Goal: Task Accomplishment & Management: Complete application form

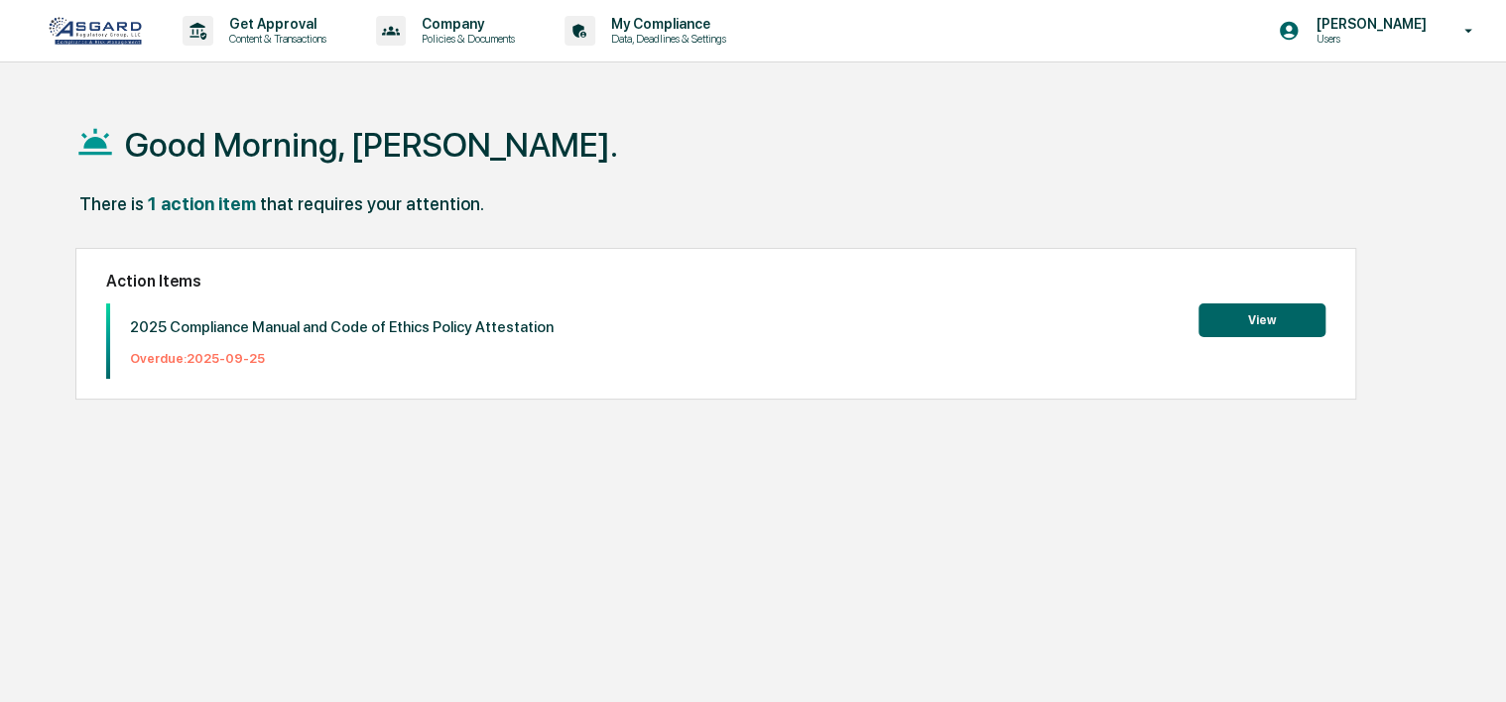
click at [1254, 317] on button "View" at bounding box center [1261, 321] width 127 height 34
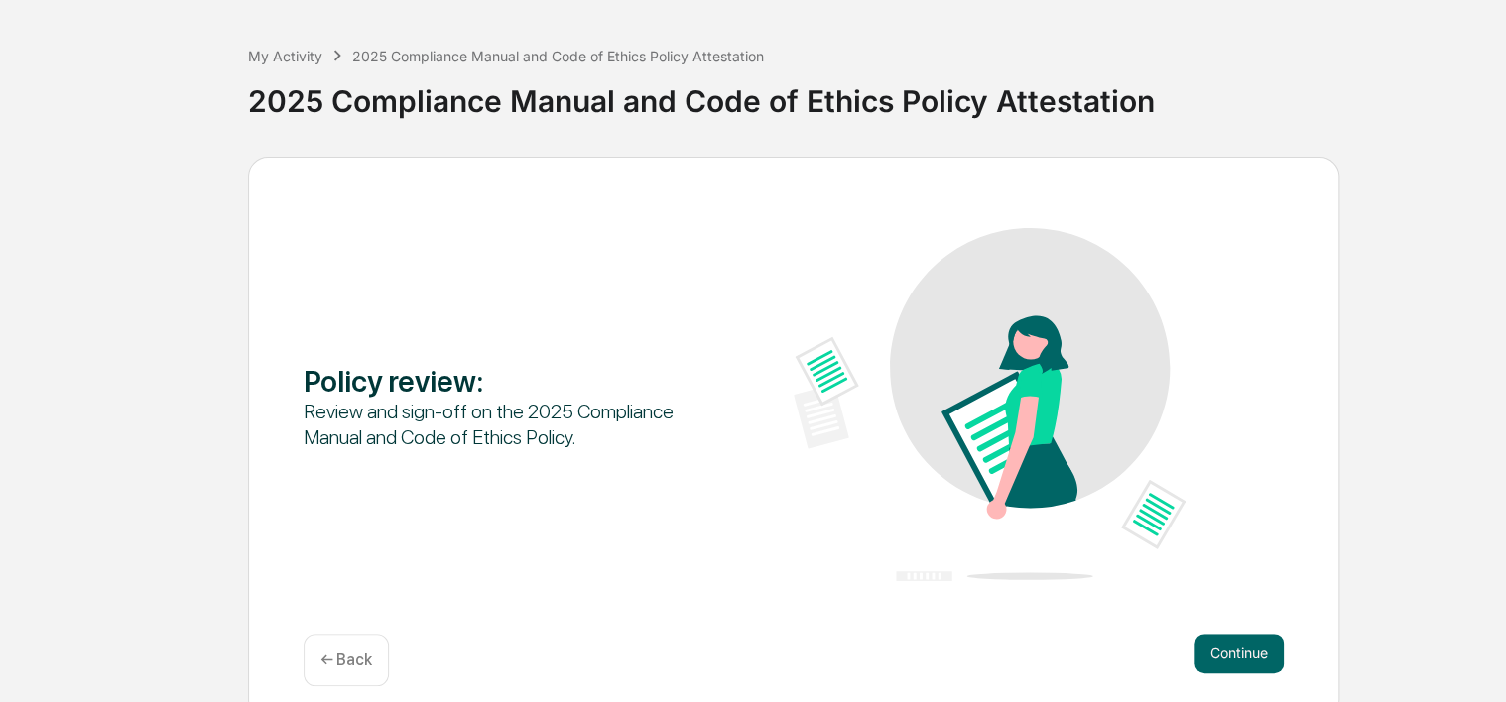
scroll to position [95, 0]
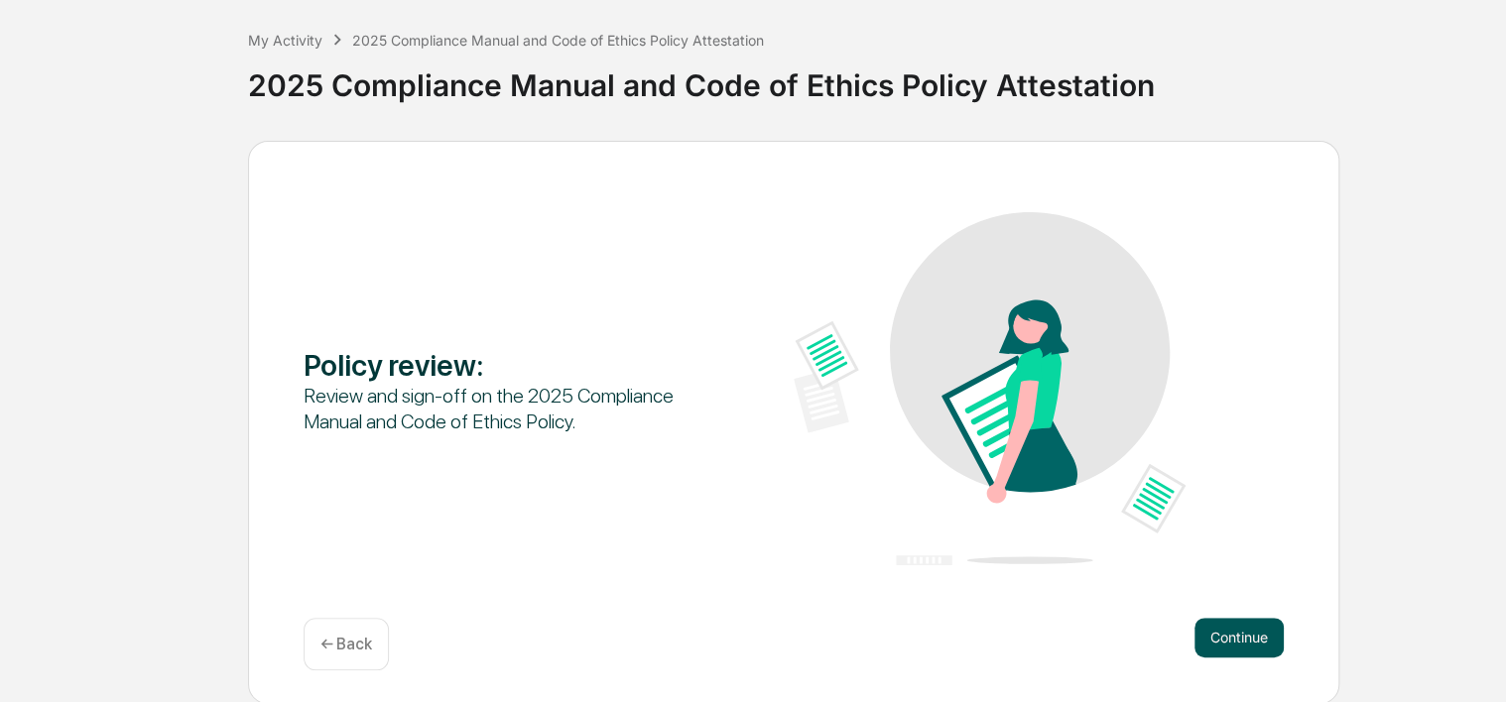
click at [1250, 634] on button "Continue" at bounding box center [1238, 638] width 89 height 40
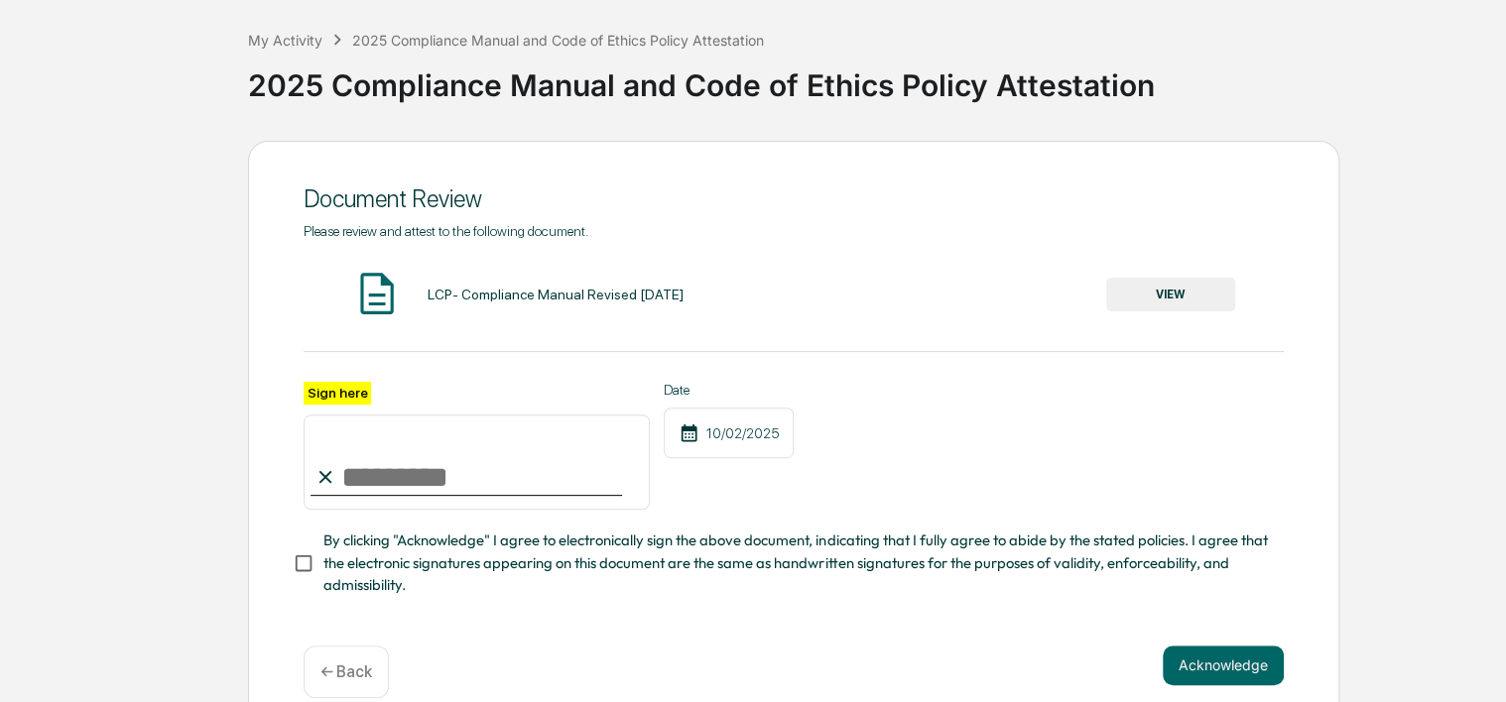
click at [393, 487] on input "Sign here" at bounding box center [477, 462] width 346 height 95
type input "**********"
click at [1205, 671] on button "Acknowledge" at bounding box center [1223, 666] width 121 height 40
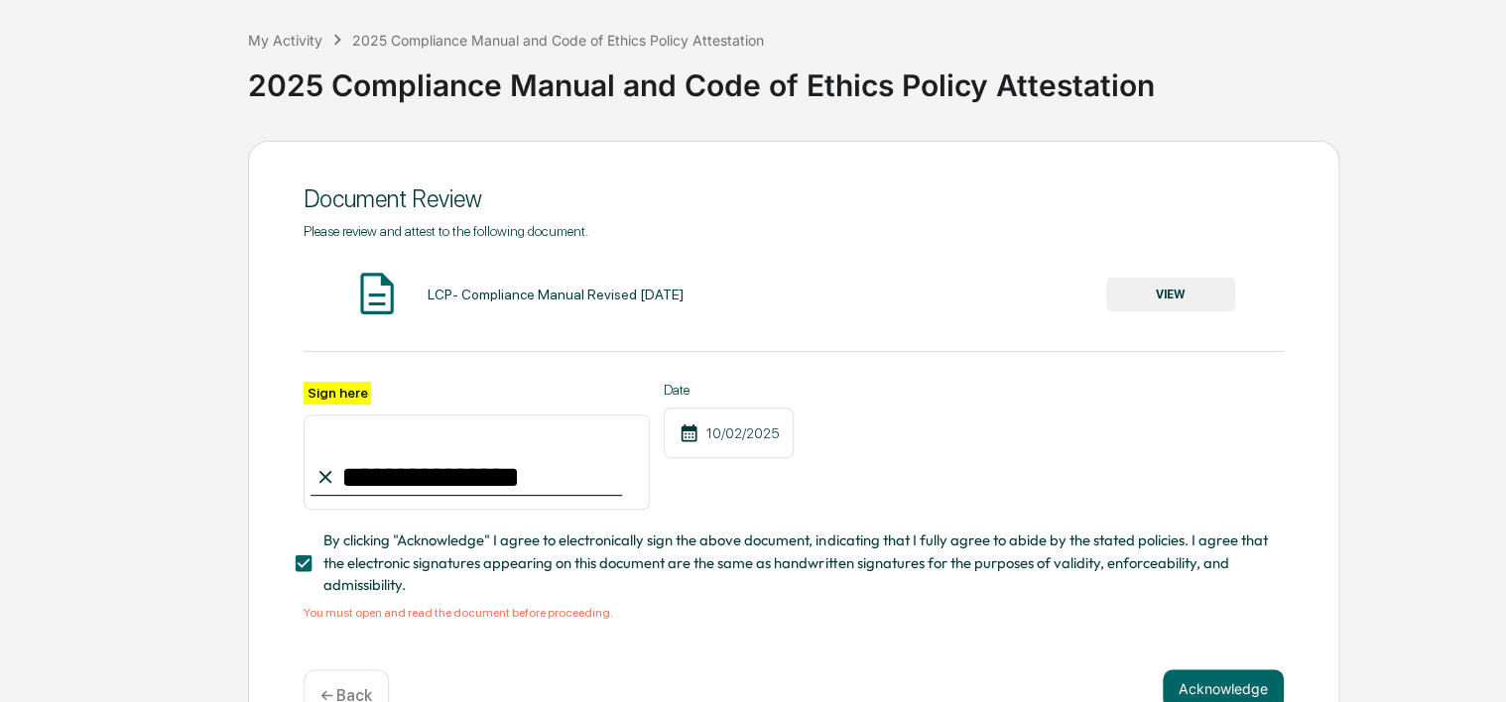
click at [1177, 293] on button "VIEW" at bounding box center [1170, 295] width 129 height 34
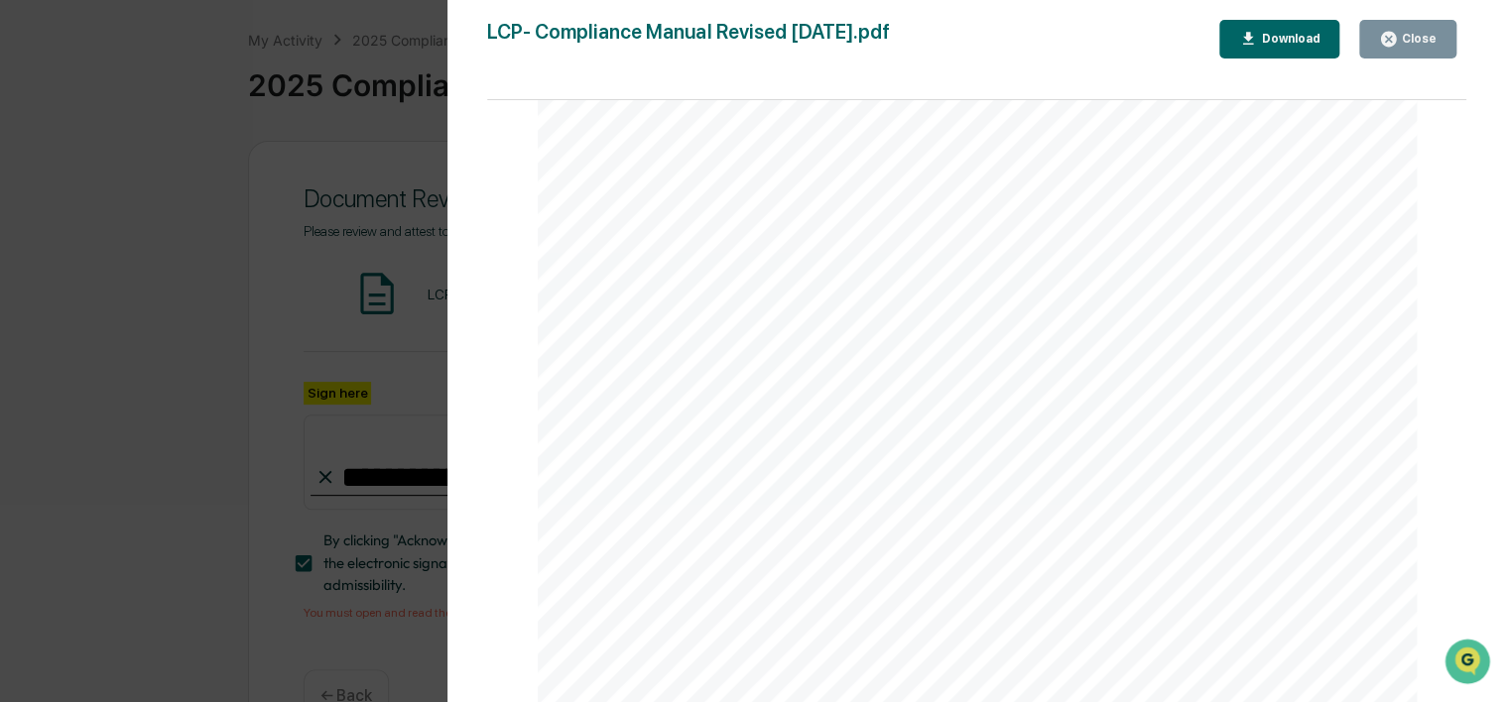
scroll to position [78440, 0]
click at [1448, 695] on div "Page 1/89 COMPLIANCE MANUAL EFFECTIVE DATE: September 2 5 , 2025 Page 2/89 2 Ta…" at bounding box center [976, 411] width 979 height 622
click at [405, 279] on div "Version History 09/25/2025, 03:05 PM Shannon Brady LCP- Compliance Manual Revis…" at bounding box center [753, 351] width 1506 height 702
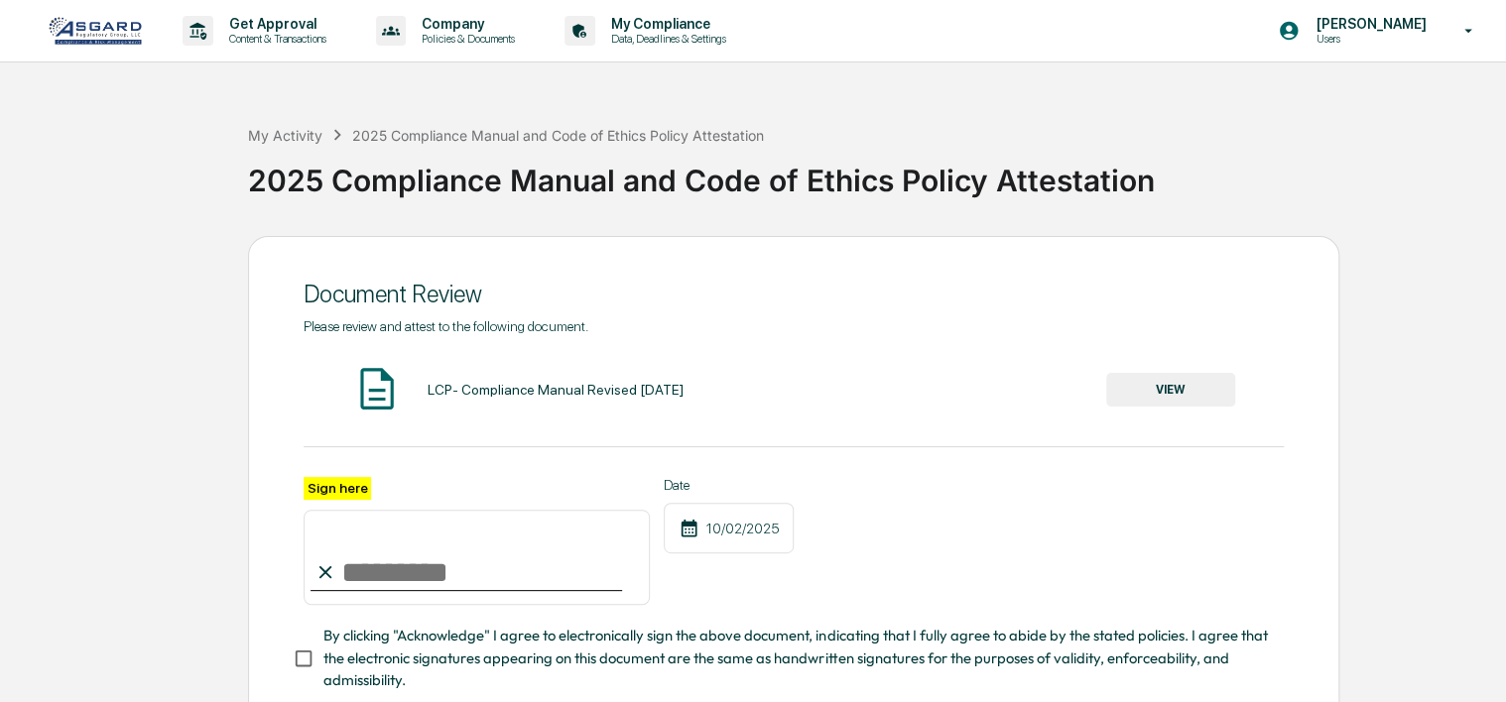
click at [401, 573] on input "Sign here" at bounding box center [477, 557] width 346 height 95
type input "**********"
click at [1504, 691] on div "**********" at bounding box center [753, 460] width 1506 height 733
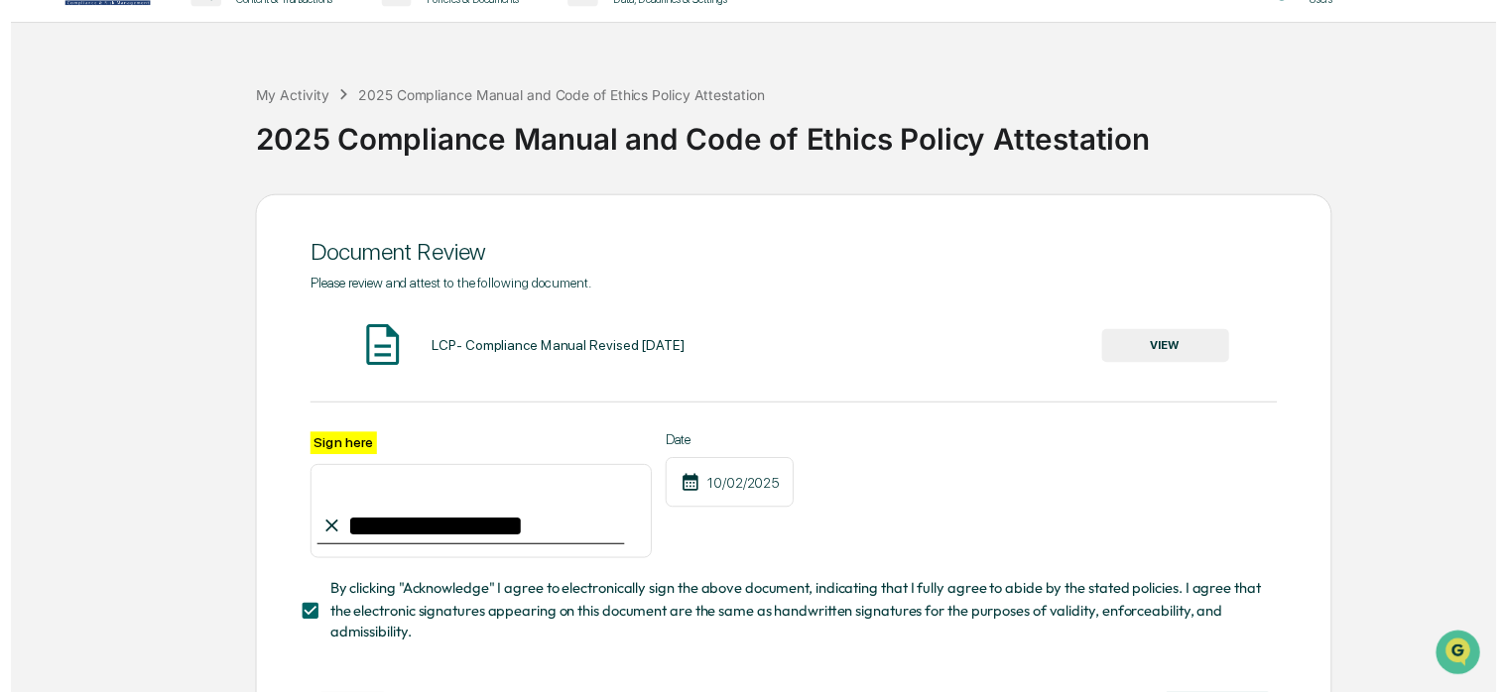
scroll to position [131, 0]
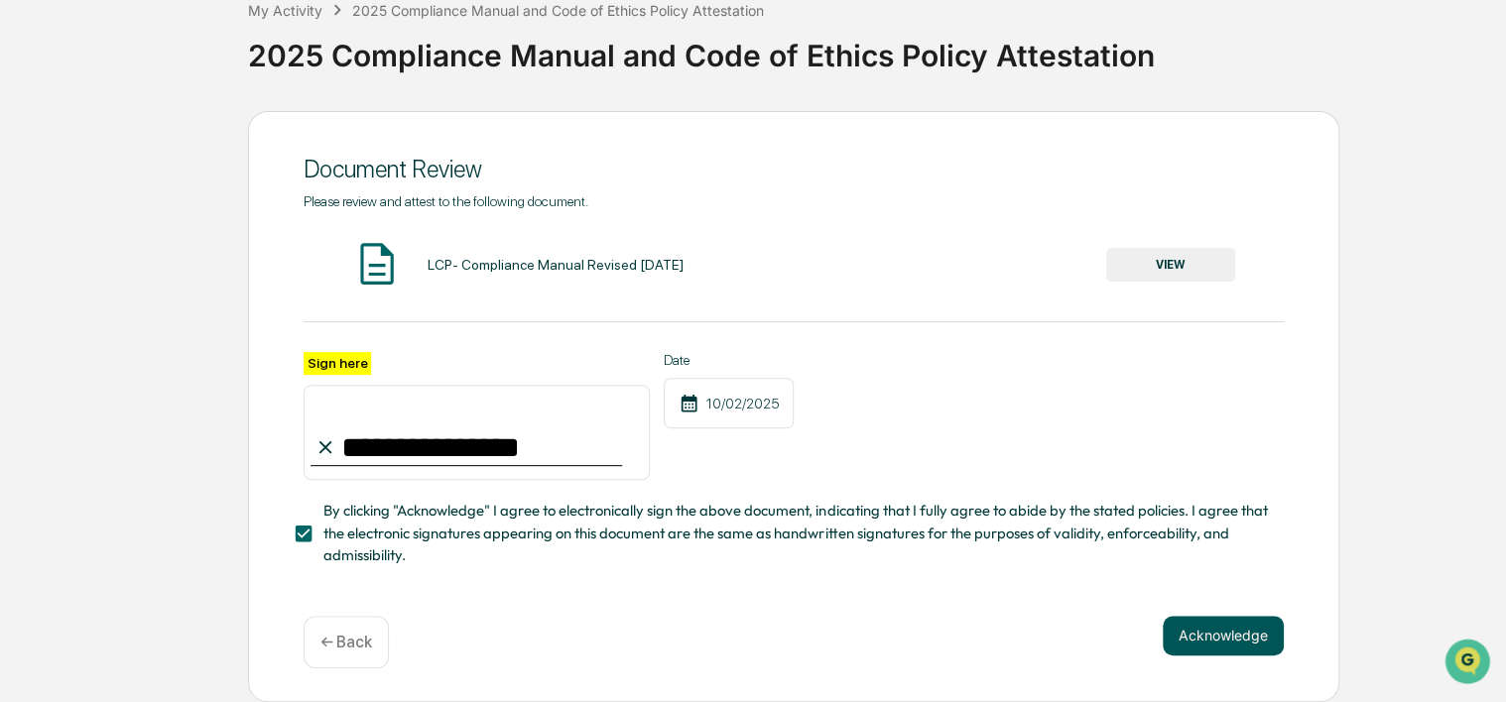
click at [1233, 631] on button "Acknowledge" at bounding box center [1223, 636] width 121 height 40
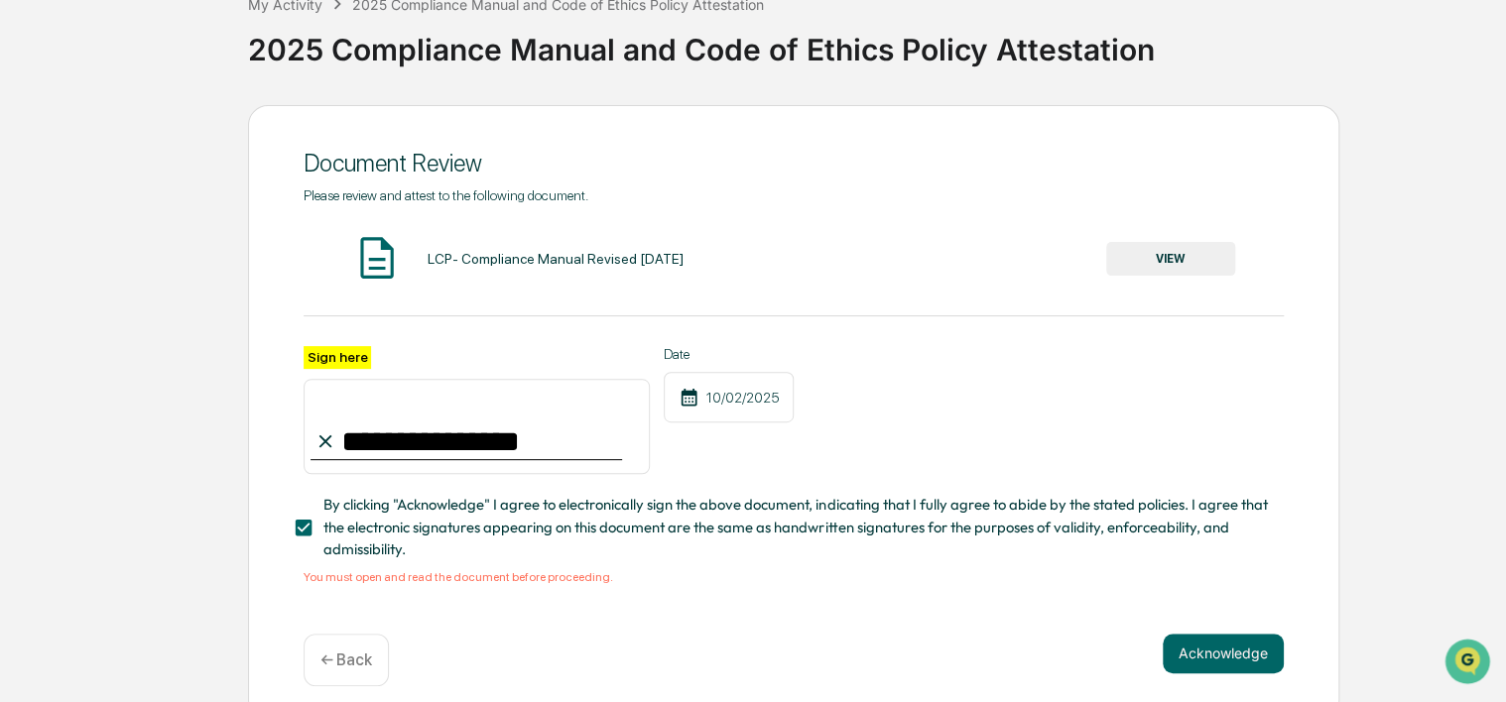
click at [1175, 266] on button "VIEW" at bounding box center [1170, 259] width 129 height 34
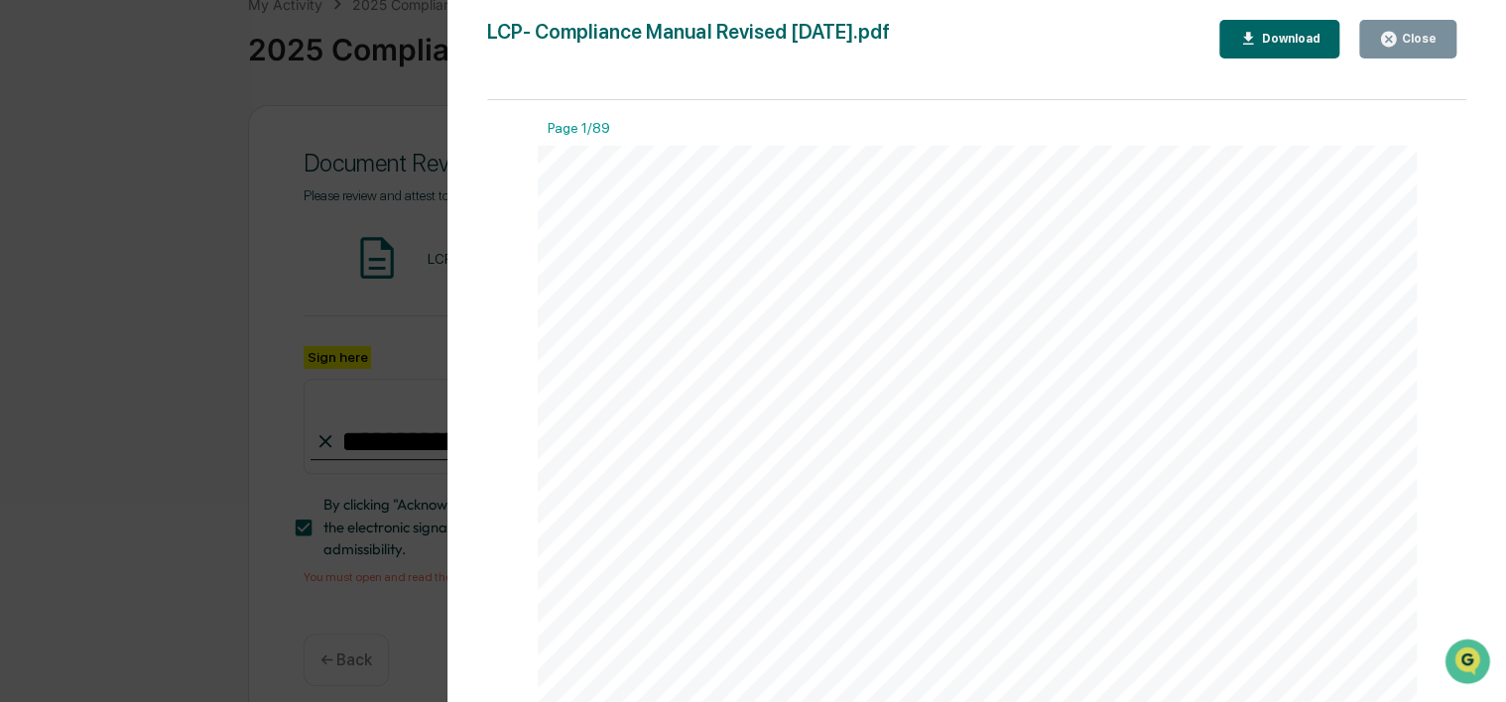
click at [1412, 32] on div "Close" at bounding box center [1417, 39] width 39 height 14
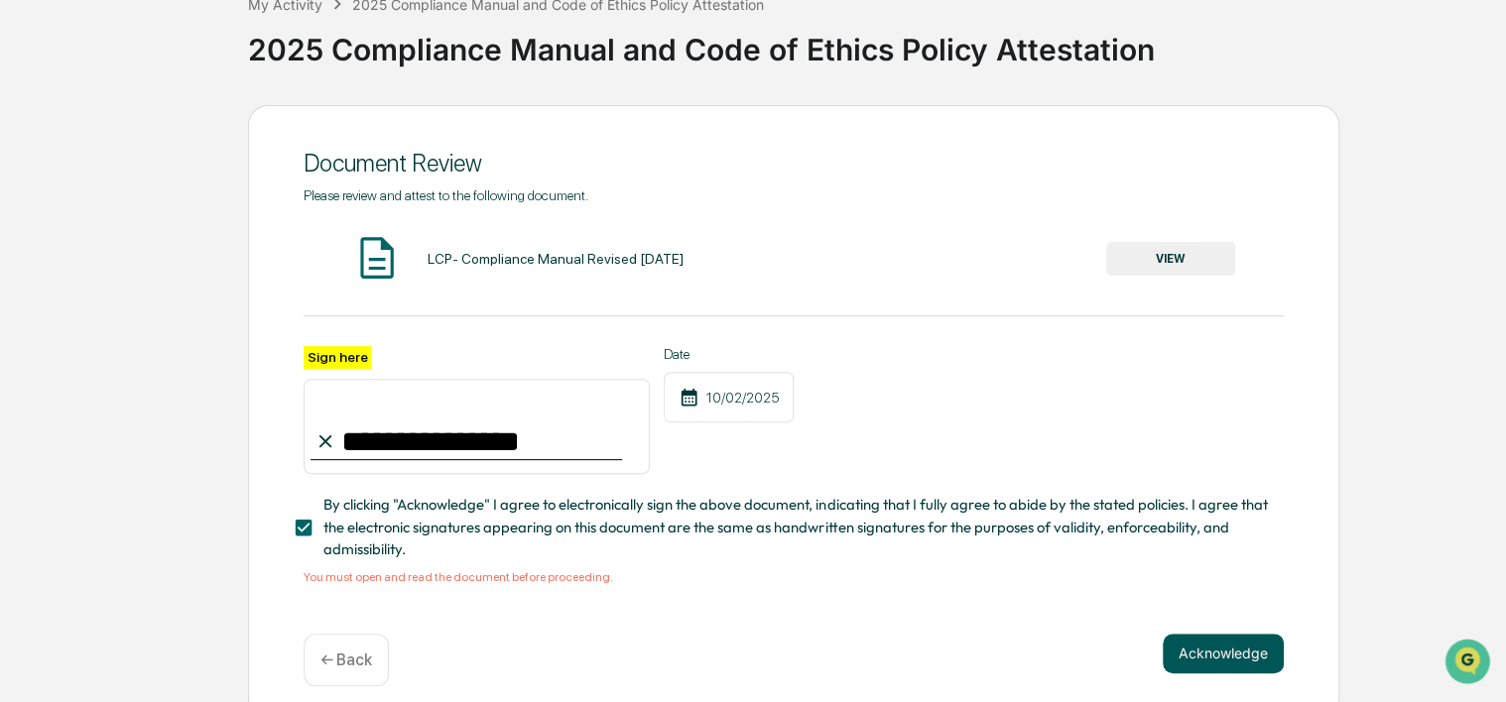
click at [1197, 662] on button "Acknowledge" at bounding box center [1223, 654] width 121 height 40
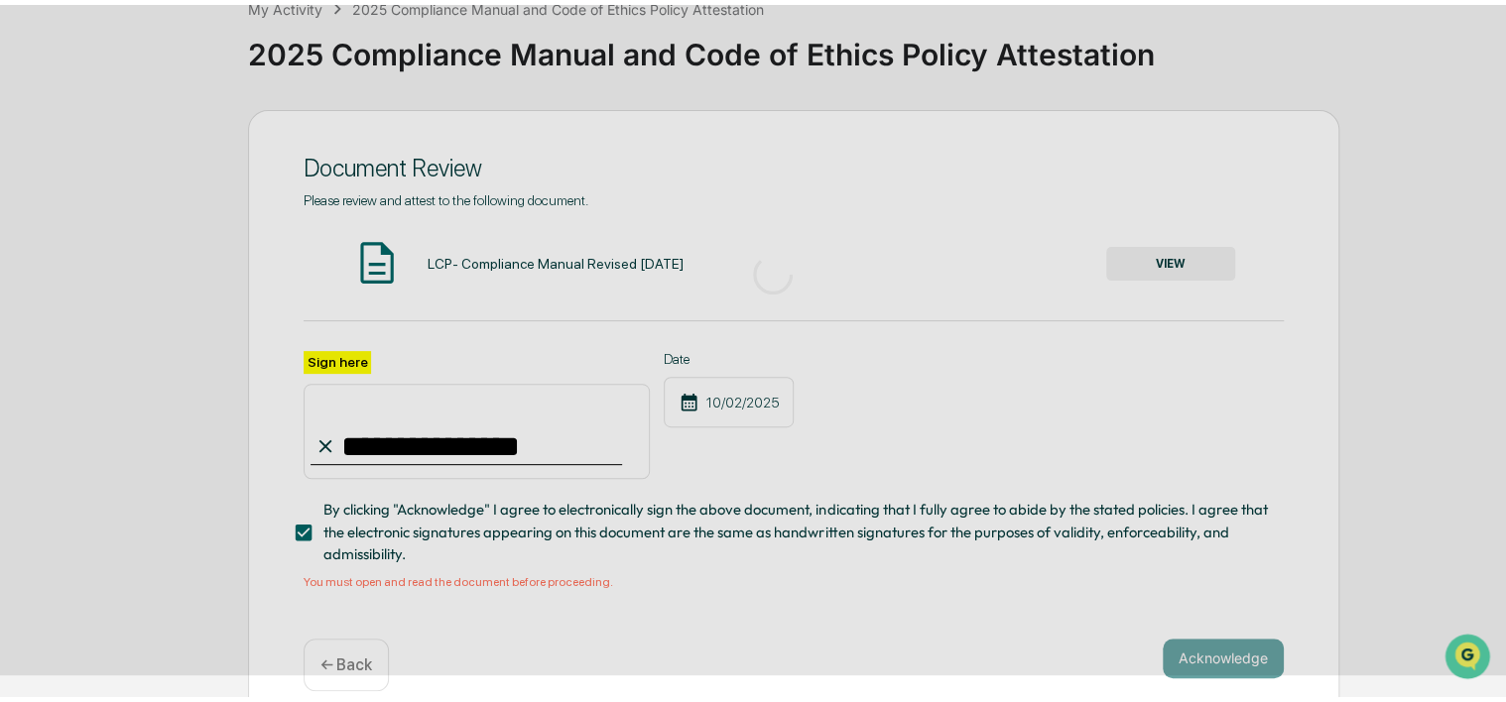
scroll to position [95, 0]
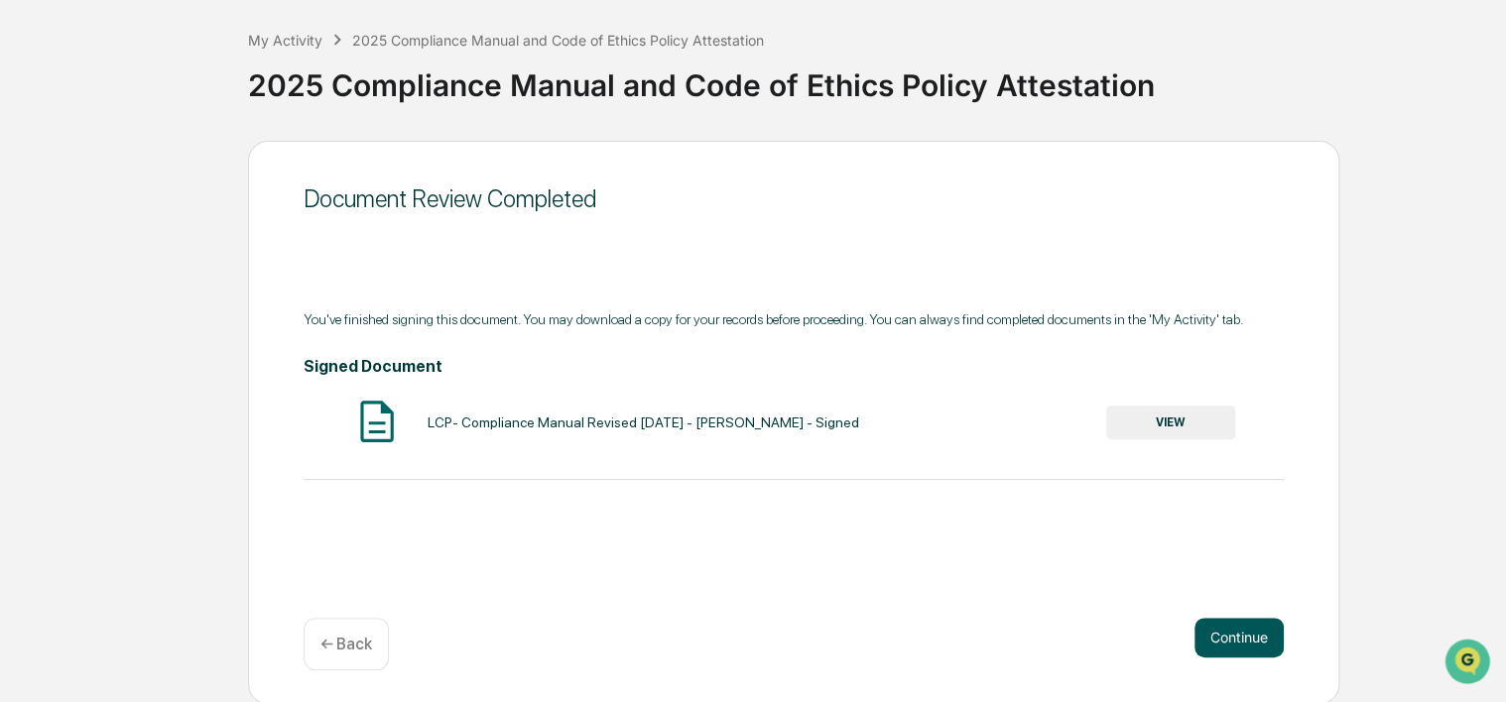
click at [1248, 644] on button "Continue" at bounding box center [1238, 638] width 89 height 40
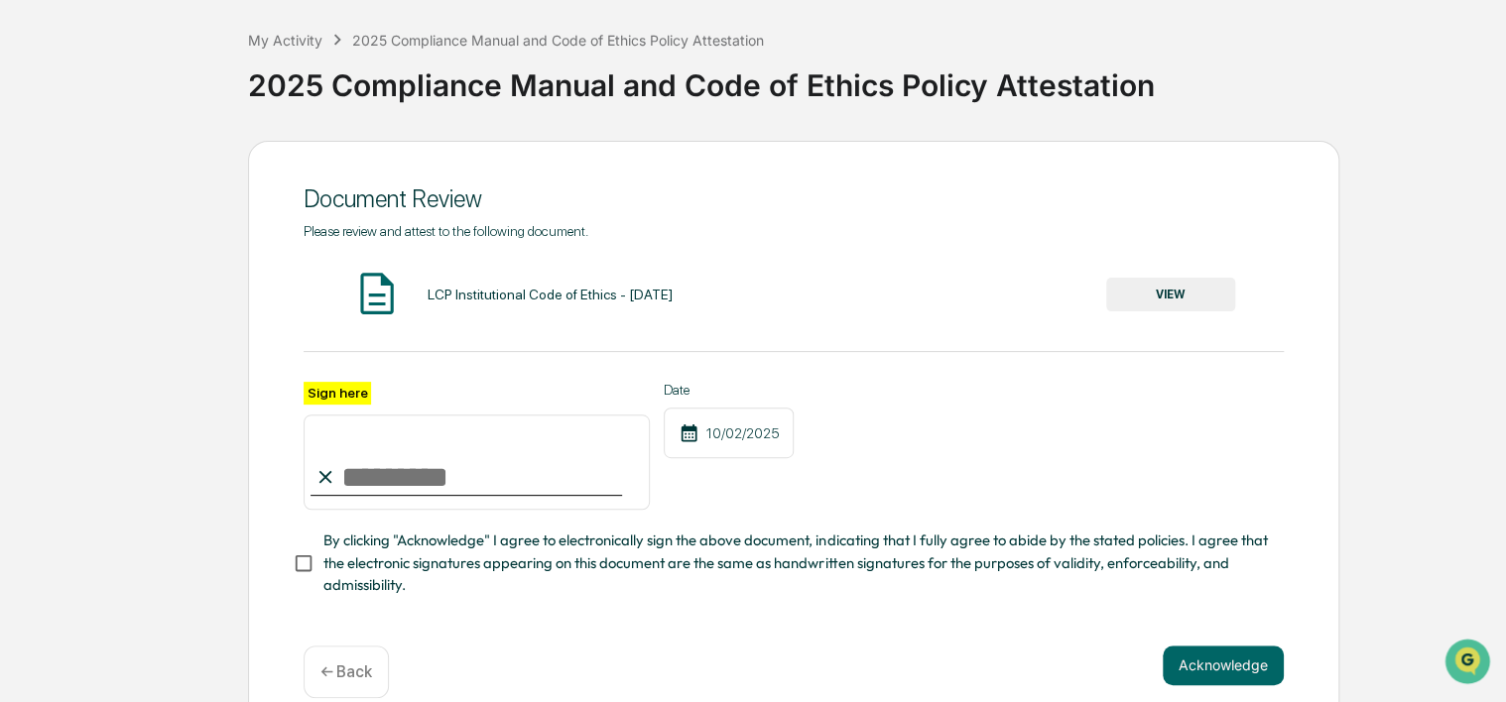
click at [1157, 296] on button "VIEW" at bounding box center [1170, 295] width 129 height 34
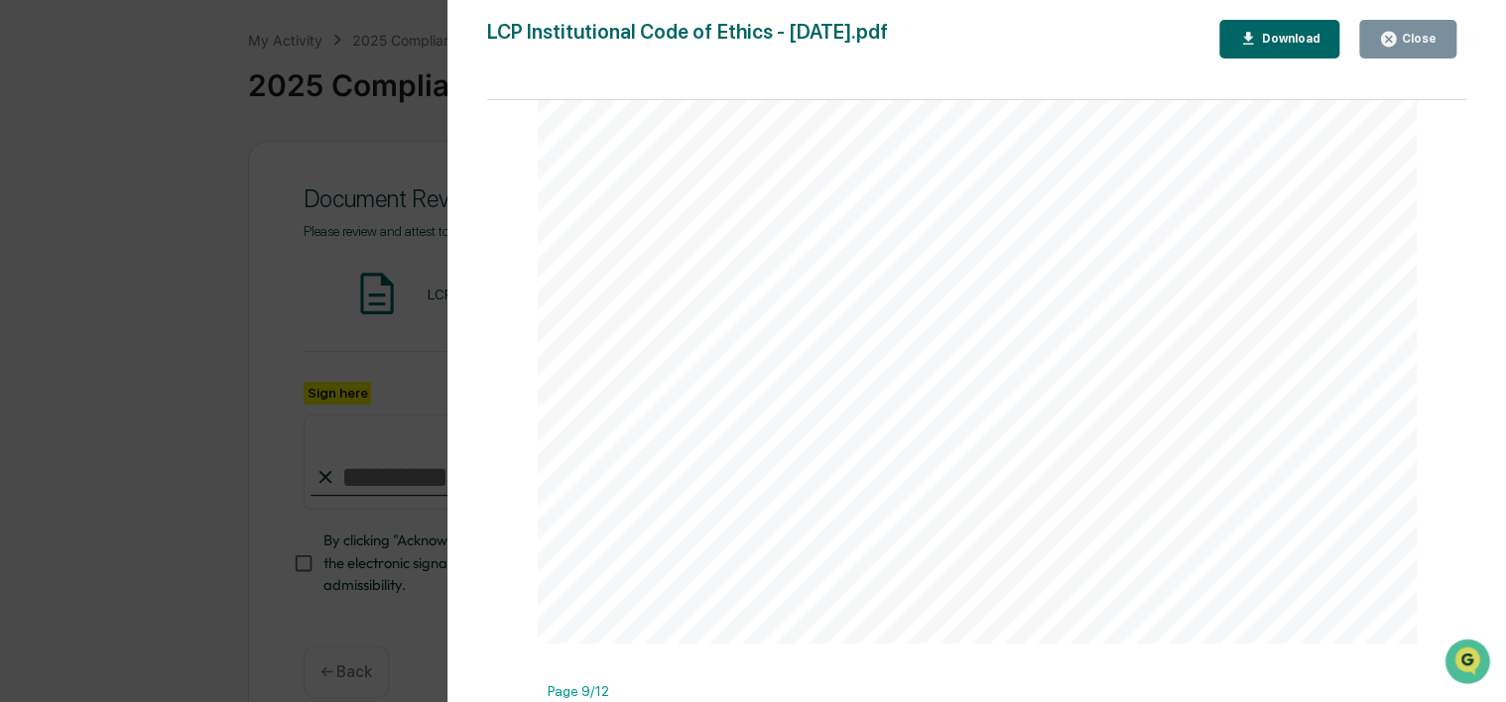
scroll to position [0, 0]
click at [1401, 647] on div "Rev [DATE] 5 , 2025 1 Investment Adviser Code of Ethics [DATE]" at bounding box center [977, 715] width 879 height 1138
click at [1423, 43] on div "Close" at bounding box center [1417, 39] width 39 height 14
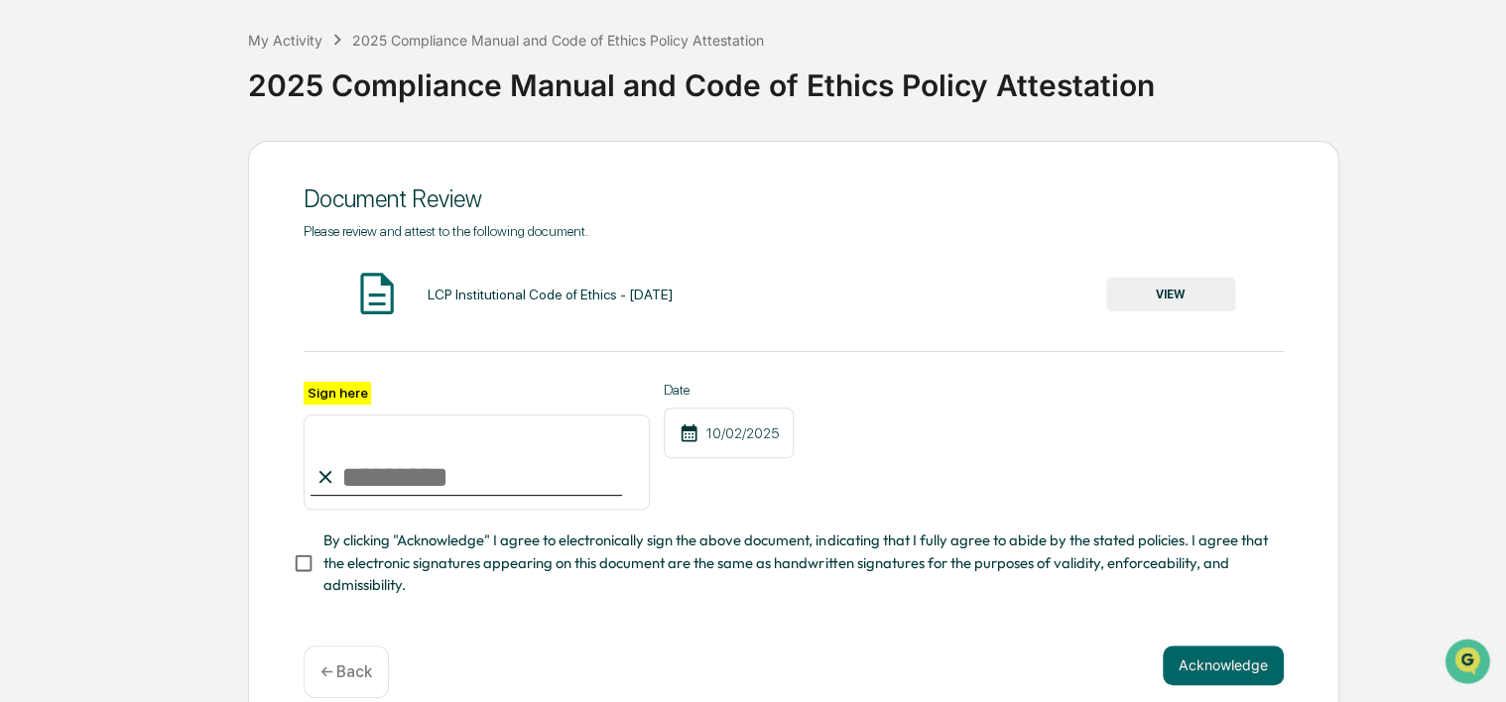
click at [380, 481] on input "Sign here" at bounding box center [477, 462] width 346 height 95
type input "**********"
click at [1229, 662] on button "Acknowledge" at bounding box center [1223, 666] width 121 height 40
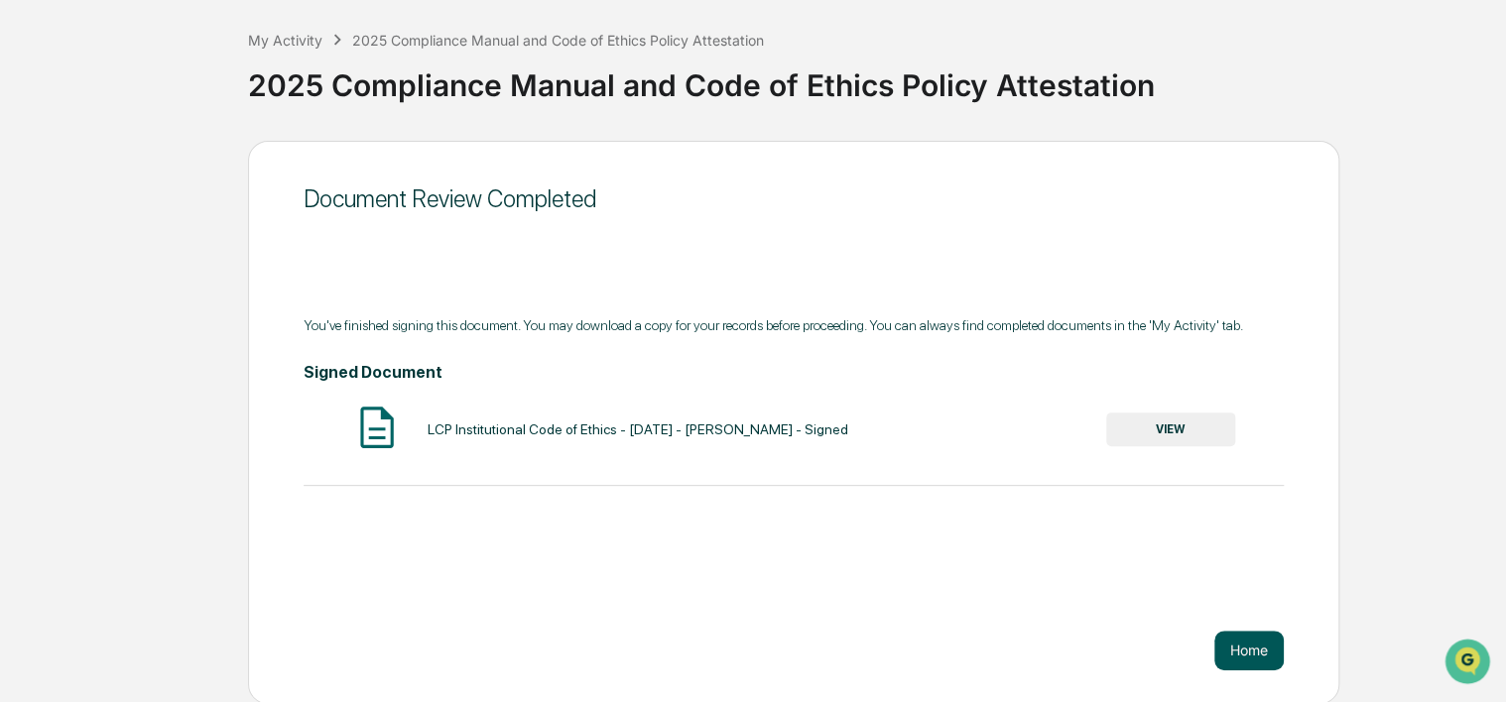
click at [1247, 649] on button "Home" at bounding box center [1248, 651] width 69 height 40
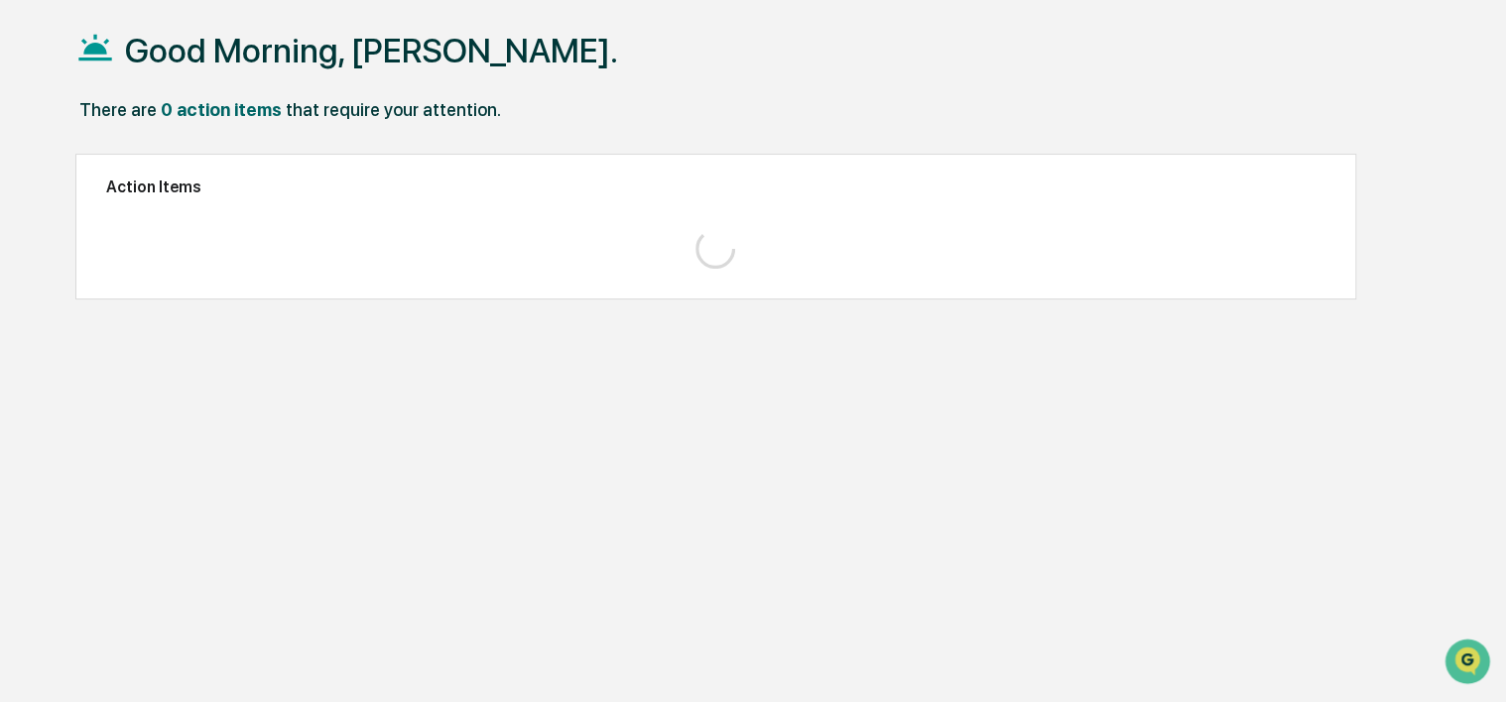
scroll to position [94, 0]
